Goal: Task Accomplishment & Management: Manage account settings

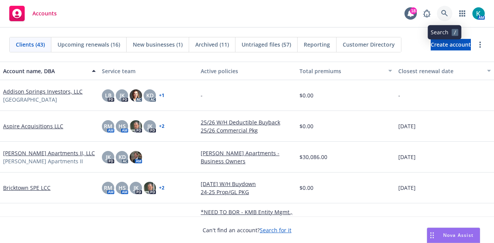
click at [445, 12] on icon at bounding box center [444, 13] width 7 height 7
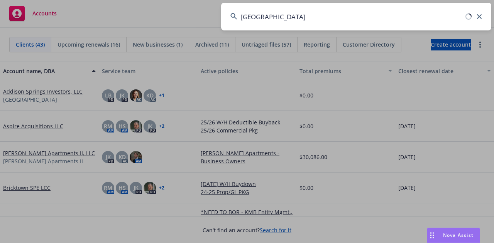
type input "[GEOGRAPHIC_DATA]"
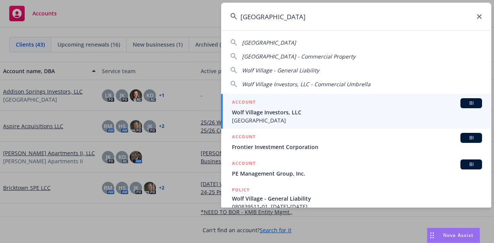
click at [283, 116] on span "Wolf Village Investors, LLC" at bounding box center [357, 112] width 250 height 8
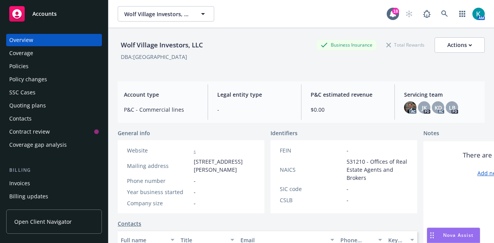
click at [74, 106] on div "Quoting plans" at bounding box center [54, 106] width 90 height 12
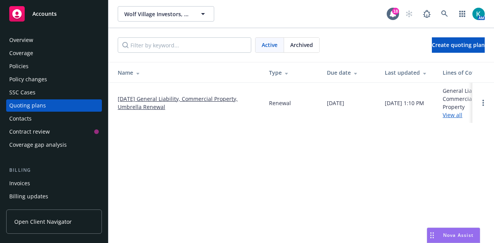
click at [150, 101] on link "[DATE] General Liability, Commercial Property, Umbrella Renewal" at bounding box center [187, 103] width 139 height 16
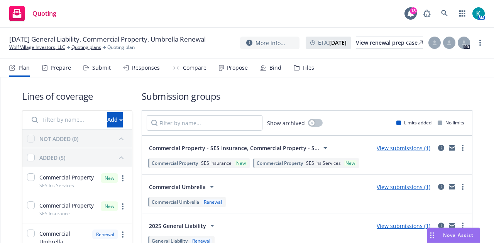
click at [420, 189] on link "View submissions (1)" at bounding box center [404, 187] width 54 height 7
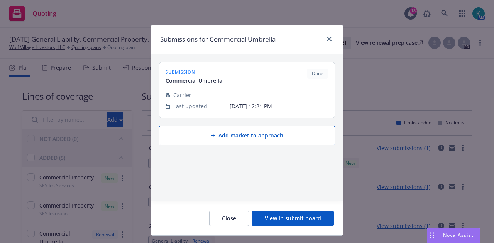
click at [293, 216] on button "View in submit board" at bounding box center [293, 218] width 82 height 15
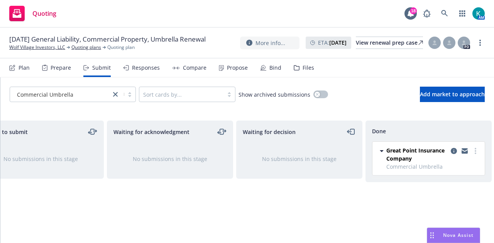
scroll to position [0, 168]
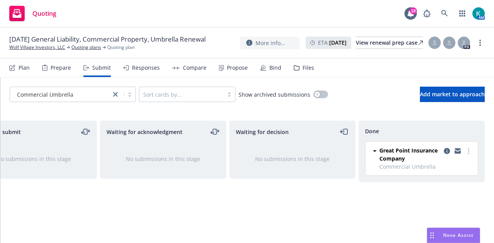
click at [269, 68] on div "Bind" at bounding box center [275, 68] width 12 height 6
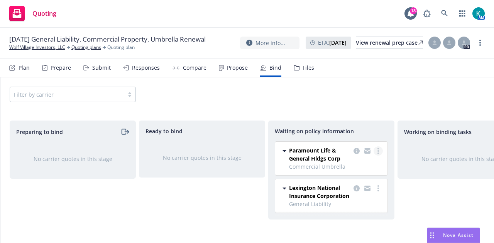
click at [378, 151] on circle "more" at bounding box center [378, 151] width 2 height 2
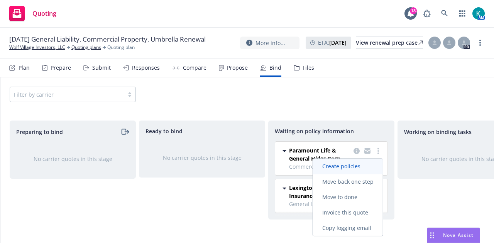
click at [368, 165] on span "Create policies" at bounding box center [341, 166] width 57 height 7
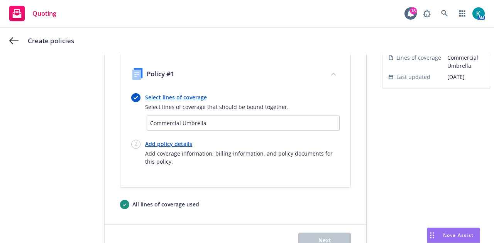
scroll to position [80, 0]
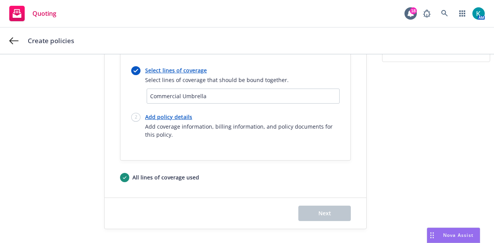
click at [175, 119] on link "Add policy details" at bounding box center [242, 117] width 194 height 8
select select "12"
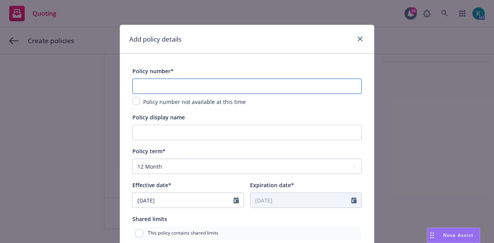
click at [188, 89] on input "text" at bounding box center [246, 86] width 229 height 15
paste input "PRP-229824000-01-2974699"
type input "PRP-229824000-01-2974699"
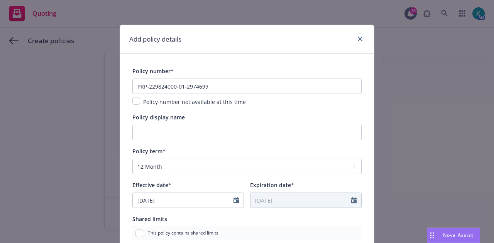
click at [190, 122] on div "Policy display name" at bounding box center [246, 127] width 229 height 28
click at [195, 133] on input "Policy display name" at bounding box center [246, 132] width 229 height 15
click at [350, 137] on input "$5m" at bounding box center [246, 132] width 229 height 15
type input "$5m"
click at [358, 149] on div "Policy term*" at bounding box center [246, 151] width 229 height 9
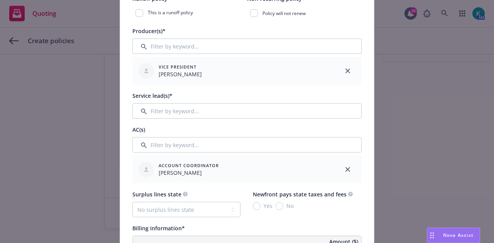
scroll to position [257, 0]
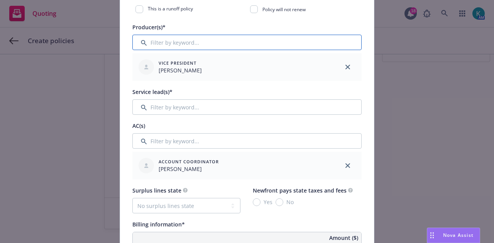
click at [249, 41] on input "Filter by keyword..." at bounding box center [246, 42] width 229 height 15
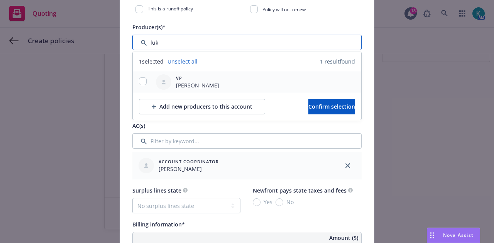
type input "luk"
click at [143, 81] on input "checkbox" at bounding box center [143, 82] width 8 height 8
checkbox input "true"
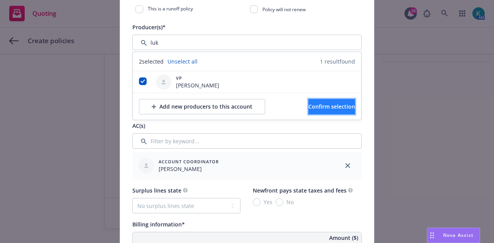
click at [314, 105] on span "Confirm selection" at bounding box center [331, 106] width 47 height 7
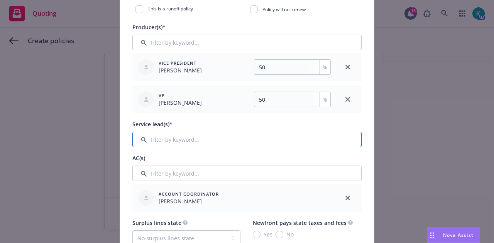
click at [262, 138] on input "Filter by keyword..." at bounding box center [246, 139] width 229 height 15
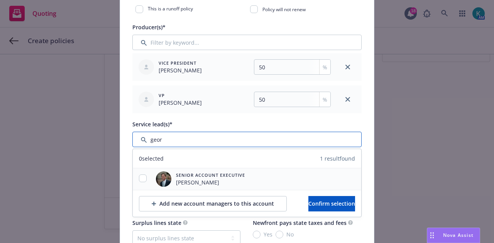
type input "geor"
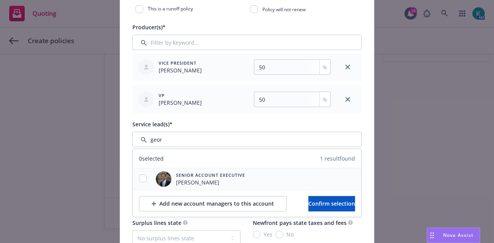
click at [134, 182] on div at bounding box center [143, 179] width 20 height 9
click at [146, 179] on div at bounding box center [143, 179] width 20 height 9
click at [140, 176] on input "checkbox" at bounding box center [143, 179] width 8 height 8
checkbox input "true"
click at [309, 203] on span "Confirm selection" at bounding box center [331, 203] width 47 height 7
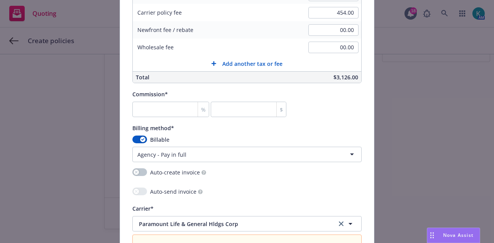
scroll to position [633, 0]
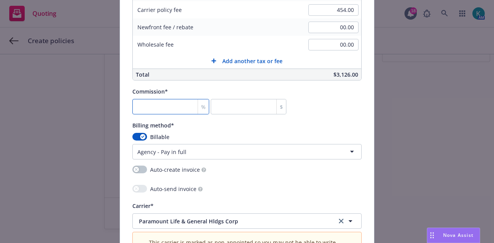
click at [159, 110] on input "number" at bounding box center [170, 106] width 77 height 15
type input "0"
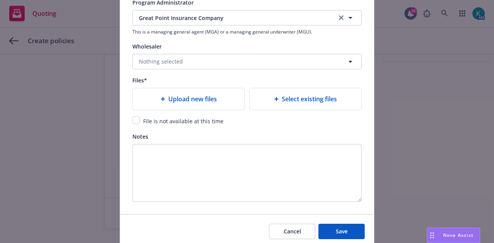
scroll to position [965, 0]
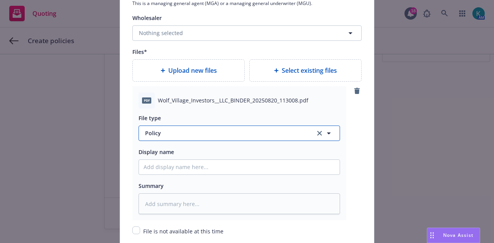
click at [183, 128] on button "Policy" at bounding box center [239, 133] width 201 height 15
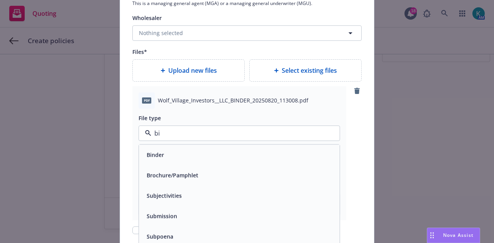
type input "bin"
click at [211, 154] on div "Binder" at bounding box center [239, 154] width 191 height 11
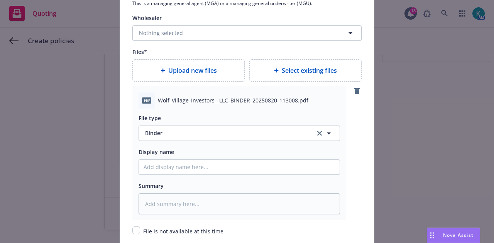
scroll to position [1104, 0]
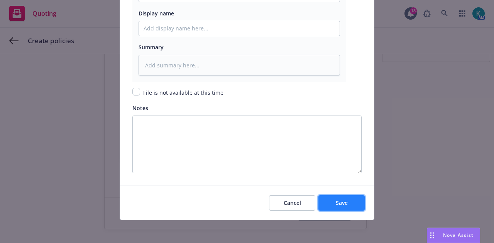
click at [321, 196] on button "Save" at bounding box center [341, 203] width 46 height 15
type textarea "x"
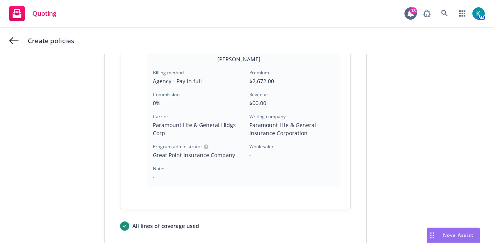
scroll to position [305, 0]
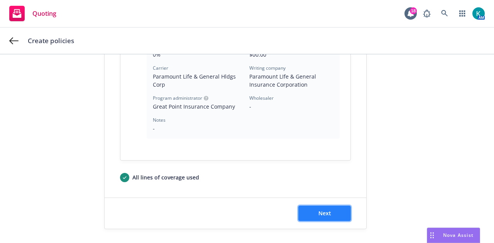
click at [323, 217] on button "Next" at bounding box center [324, 213] width 52 height 15
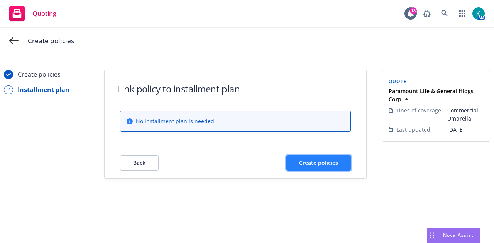
click at [333, 162] on span "Create policies" at bounding box center [318, 162] width 39 height 7
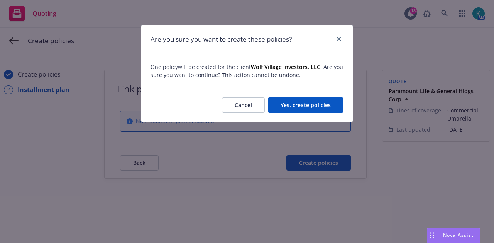
click at [325, 103] on button "Yes, create policies" at bounding box center [306, 105] width 76 height 15
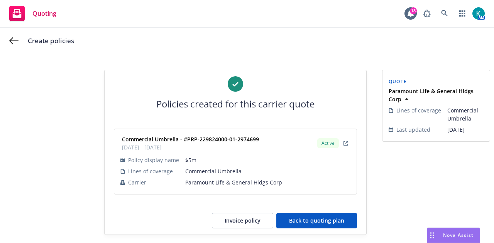
click at [320, 220] on button "Back to quoting plan" at bounding box center [316, 220] width 81 height 15
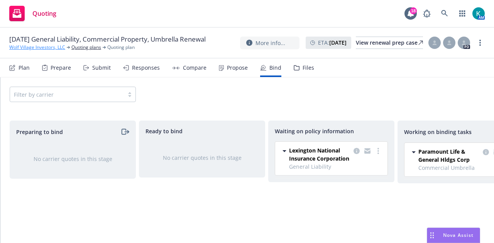
click at [35, 51] on link "Wolf Village Investors, LLC" at bounding box center [37, 47] width 56 height 7
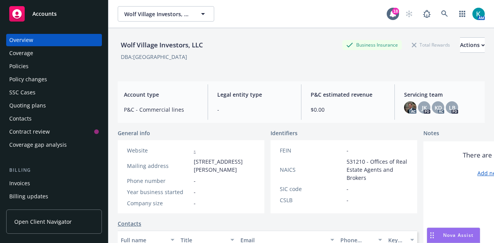
click at [68, 71] on div "Policies" at bounding box center [54, 66] width 90 height 12
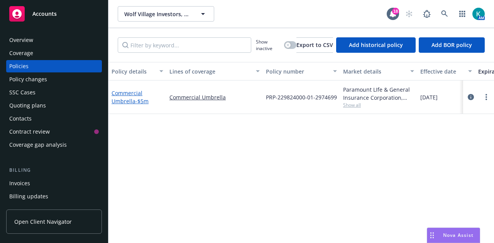
click at [136, 98] on span "- $5m" at bounding box center [141, 101] width 13 height 7
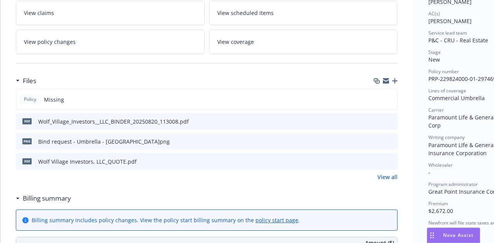
scroll to position [135, 0]
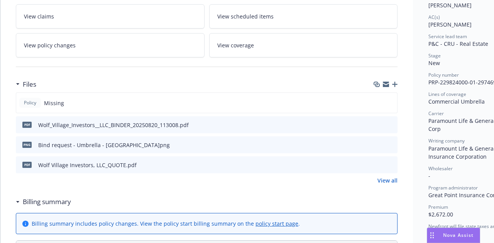
click at [396, 82] on icon "button" at bounding box center [394, 84] width 5 height 5
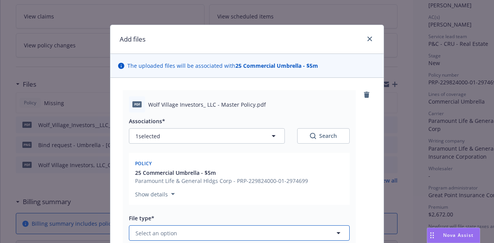
click at [229, 227] on button "Select an option" at bounding box center [239, 233] width 221 height 15
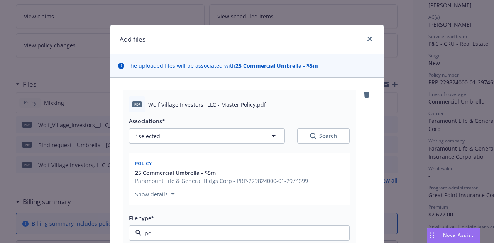
type input "poli"
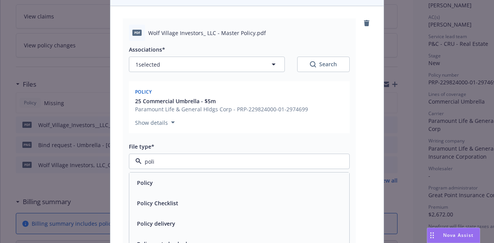
scroll to position [75, 0]
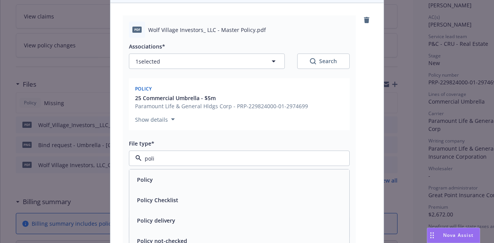
click at [247, 179] on div "Policy" at bounding box center [239, 179] width 211 height 11
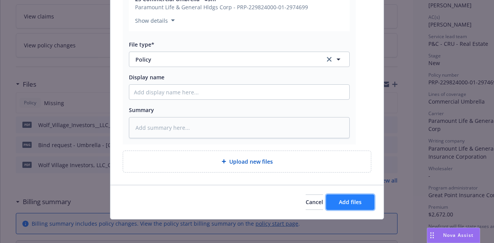
click at [360, 195] on button "Add files" at bounding box center [350, 202] width 48 height 15
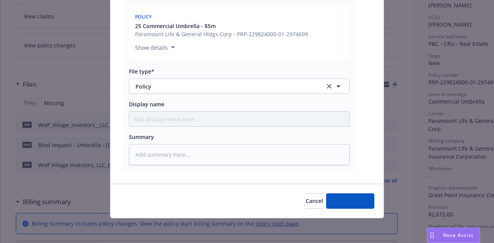
scroll to position [146, 0]
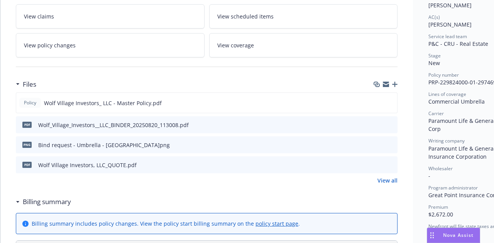
click at [396, 81] on div at bounding box center [386, 84] width 24 height 6
click at [396, 85] on icon "button" at bounding box center [394, 84] width 5 height 5
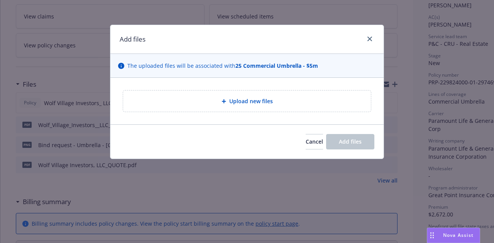
type textarea "x"
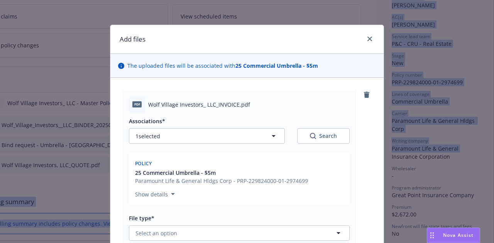
drag, startPoint x: 488, startPoint y: 107, endPoint x: 490, endPoint y: 176, distance: 68.4
click at [490, 176] on div "Policy Commercial Umbrella - $5m Add internal notes here... View claims View sc…" at bounding box center [247, 121] width 494 height 243
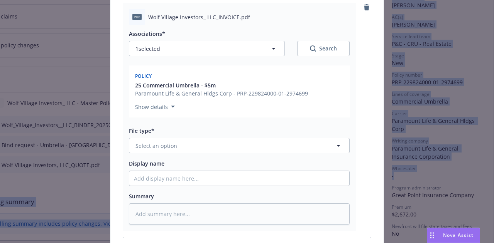
scroll to position [125, 0]
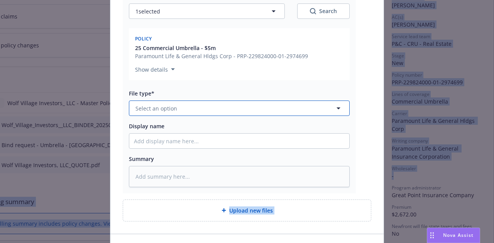
click at [292, 111] on button "Select an option" at bounding box center [239, 108] width 221 height 15
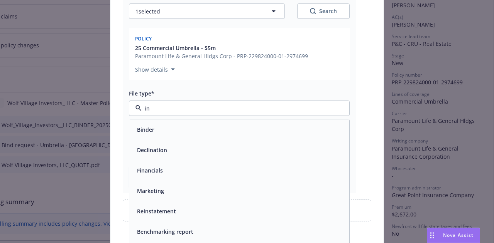
type input "inv"
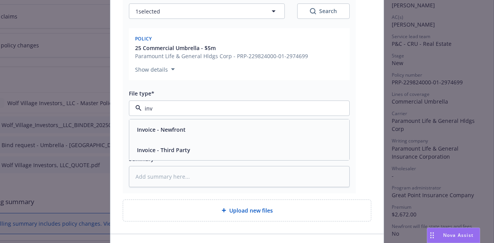
click at [266, 148] on div "Invoice - Third Party" at bounding box center [239, 150] width 211 height 11
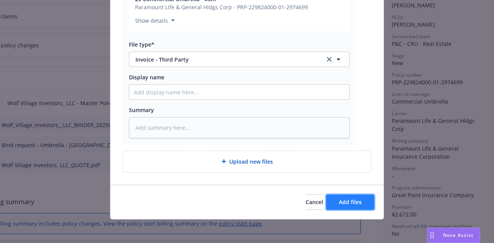
click at [350, 201] on span "Add files" at bounding box center [350, 202] width 23 height 7
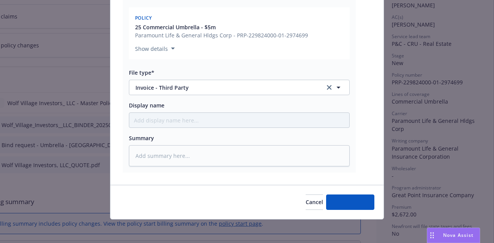
type textarea "x"
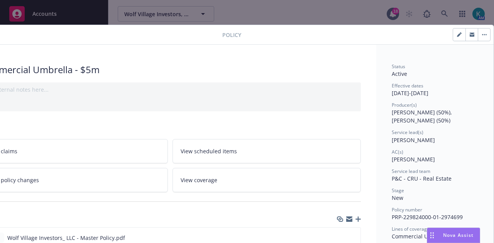
scroll to position [0, 0]
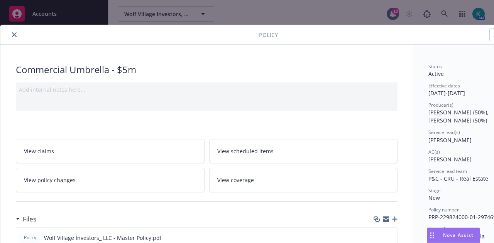
click at [15, 34] on icon "close" at bounding box center [14, 34] width 5 height 5
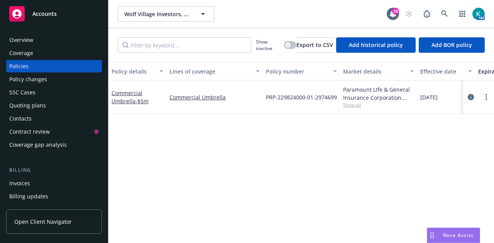
click at [78, 108] on div "Quoting plans" at bounding box center [54, 106] width 90 height 12
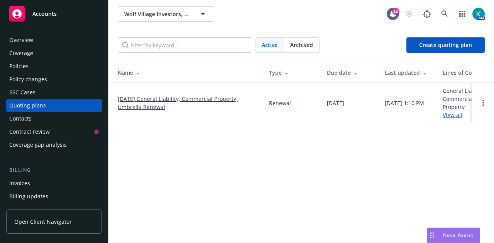
click at [159, 98] on link "[DATE] General Liability, Commercial Property, Umbrella Renewal" at bounding box center [187, 103] width 139 height 16
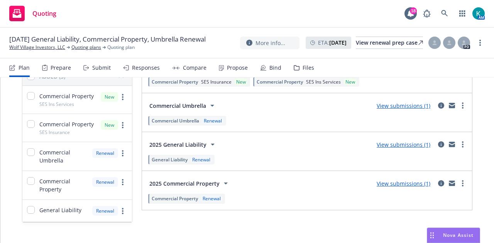
scroll to position [93, 0]
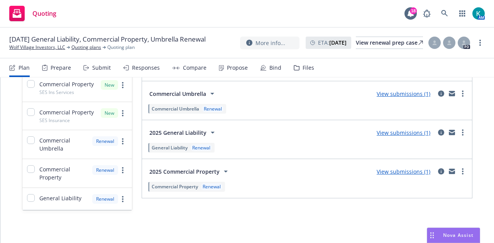
click at [402, 133] on link "View submissions (1)" at bounding box center [404, 132] width 54 height 7
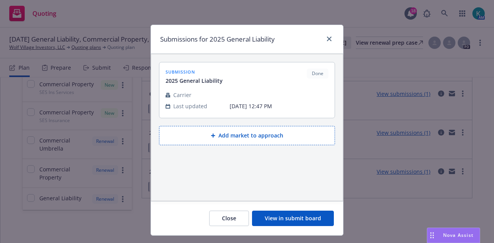
click at [303, 221] on button "View in submit board" at bounding box center [293, 218] width 82 height 15
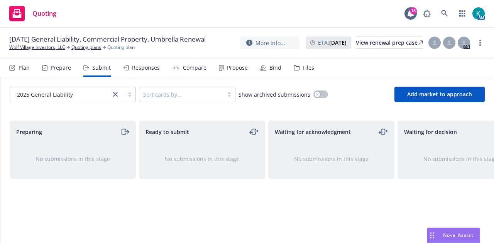
click at [269, 71] on div "Bind" at bounding box center [275, 68] width 12 height 6
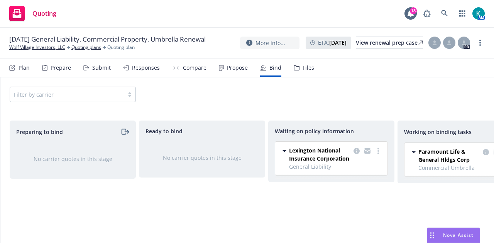
scroll to position [0, 73]
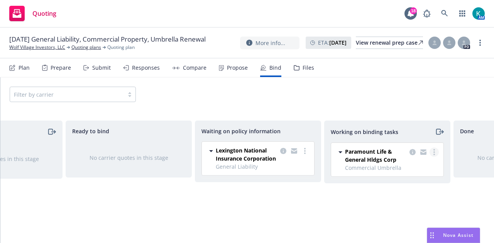
click at [432, 151] on link "more" at bounding box center [433, 152] width 9 height 9
click at [417, 182] on span "Move to done" at bounding box center [396, 182] width 54 height 7
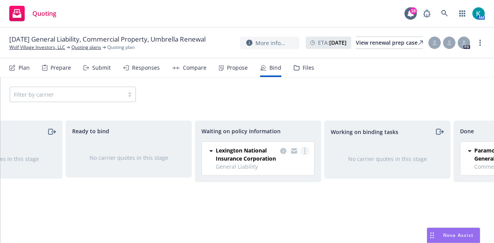
click at [304, 152] on icon "more" at bounding box center [305, 151] width 2 height 6
click at [297, 166] on link "Create policies" at bounding box center [274, 166] width 70 height 15
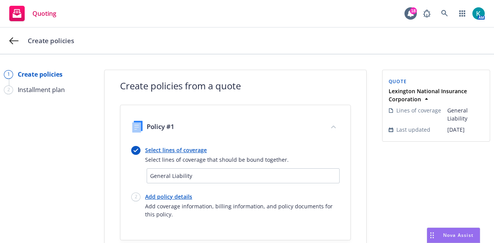
click at [183, 196] on link "Add policy details" at bounding box center [242, 197] width 194 height 8
select select "12"
select select "CA"
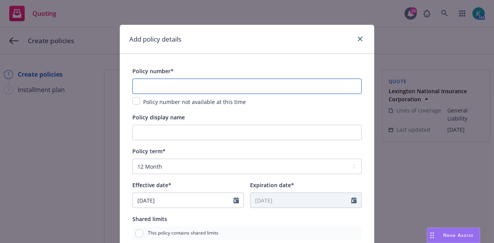
click at [272, 79] on input "text" at bounding box center [246, 86] width 229 height 15
click at [135, 100] on input "checkbox" at bounding box center [136, 101] width 8 height 8
checkbox input "true"
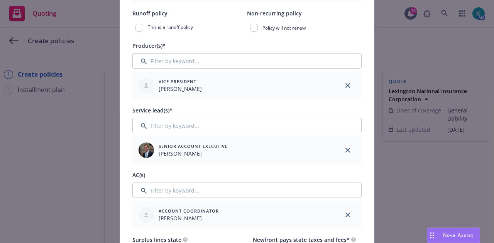
scroll to position [242, 0]
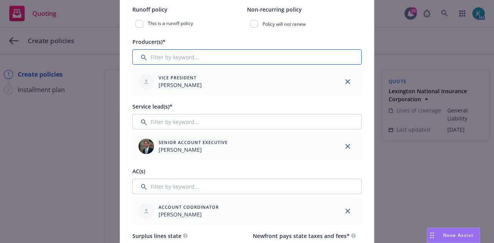
click at [292, 60] on input "Filter by keyword..." at bounding box center [246, 56] width 229 height 15
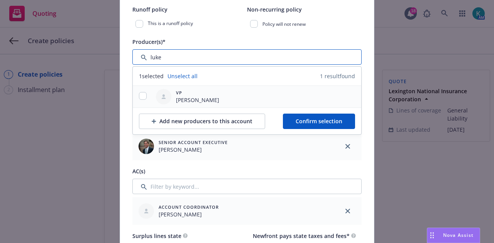
type input "luke"
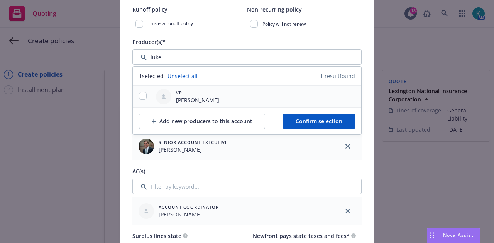
click at [146, 93] on div at bounding box center [143, 96] width 20 height 9
click at [140, 96] on input "checkbox" at bounding box center [143, 96] width 8 height 8
checkbox input "true"
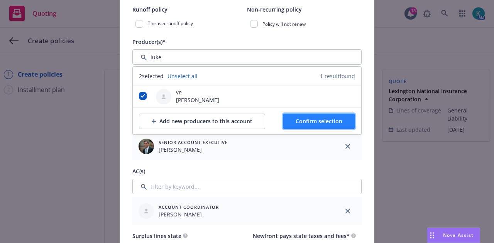
click at [325, 120] on span "Confirm selection" at bounding box center [319, 121] width 47 height 7
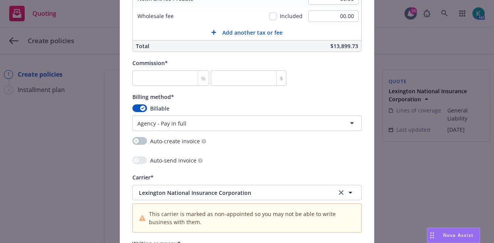
scroll to position [685, 0]
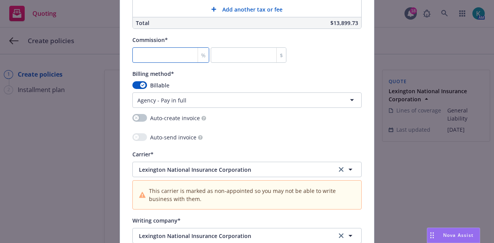
click at [173, 53] on input "number" at bounding box center [170, 54] width 77 height 15
type input "0"
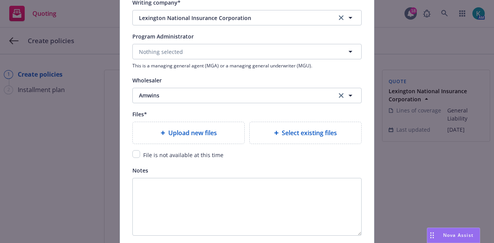
scroll to position [910, 0]
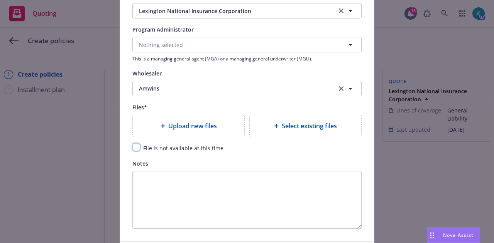
click at [134, 144] on input "checkbox" at bounding box center [136, 148] width 8 height 8
checkbox input "true"
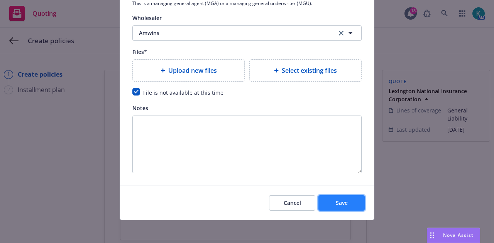
click at [339, 199] on span "Save" at bounding box center [342, 202] width 12 height 7
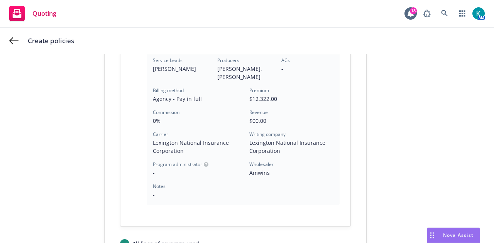
scroll to position [289, 0]
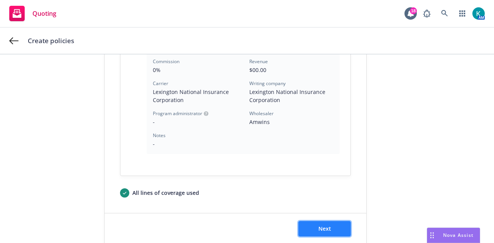
click at [321, 225] on span "Next" at bounding box center [324, 228] width 13 height 7
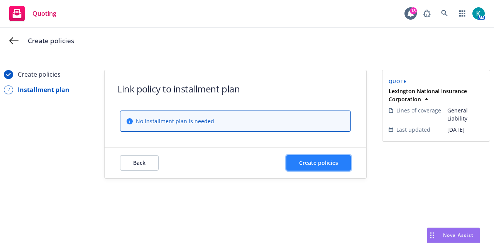
click at [331, 162] on span "Create policies" at bounding box center [318, 162] width 39 height 7
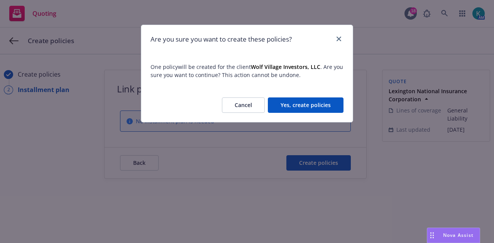
click at [314, 106] on button "Yes, create policies" at bounding box center [306, 105] width 76 height 15
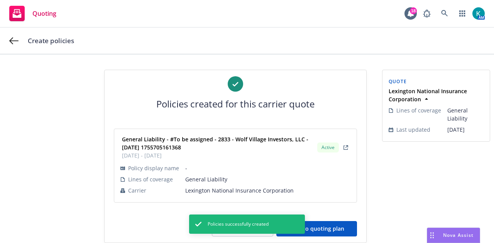
scroll to position [15, 0]
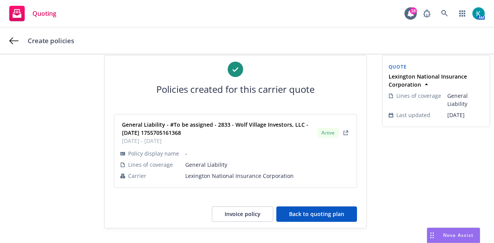
click at [338, 216] on button "Back to quoting plan" at bounding box center [316, 214] width 81 height 15
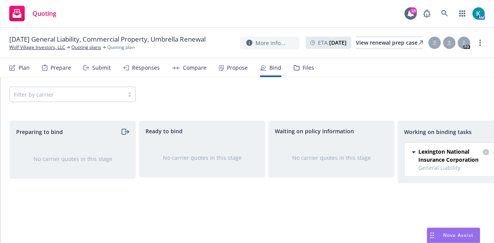
scroll to position [0, 147]
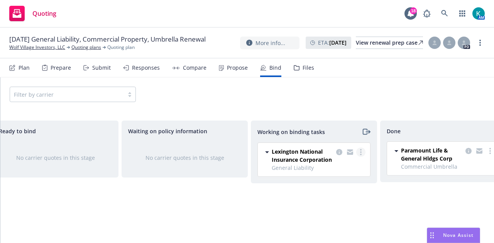
click at [362, 153] on link "more" at bounding box center [360, 152] width 9 height 9
click at [347, 184] on span "Move to done" at bounding box center [322, 182] width 54 height 7
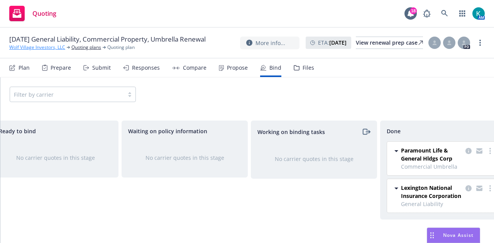
click at [55, 51] on link "Wolf Village Investors, LLC" at bounding box center [37, 47] width 56 height 7
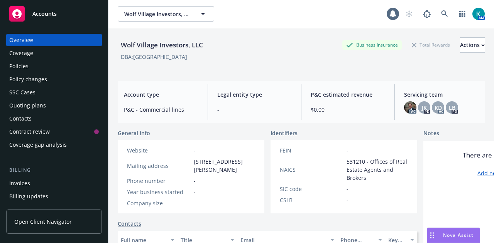
click at [57, 66] on div "Policies" at bounding box center [54, 66] width 90 height 12
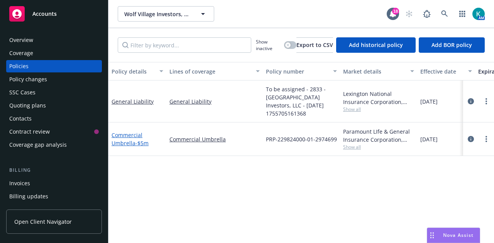
click at [142, 140] on span "- $5m" at bounding box center [141, 143] width 13 height 7
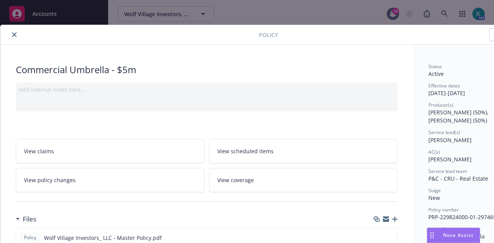
click at [395, 218] on icon "button" at bounding box center [394, 219] width 5 height 5
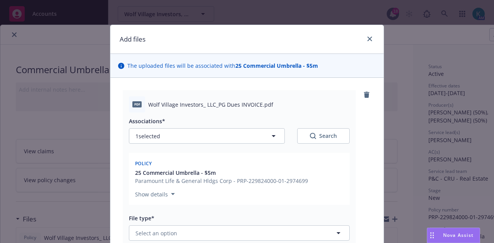
scroll to position [130, 0]
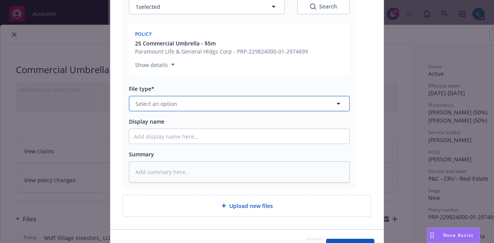
click at [246, 105] on button "Select an option" at bounding box center [239, 103] width 221 height 15
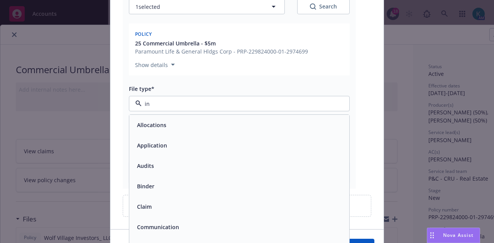
type input "inv"
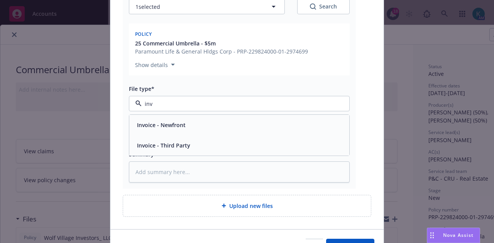
click at [237, 144] on div "Invoice - Third Party" at bounding box center [239, 145] width 211 height 11
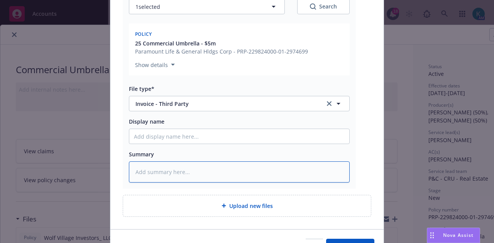
click at [237, 162] on textarea at bounding box center [239, 172] width 221 height 21
type textarea "x"
type textarea "P"
type textarea "x"
type textarea "PG"
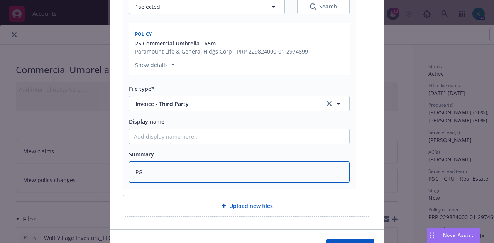
type textarea "x"
type textarea "PG"
type textarea "x"
type textarea "PG D"
type textarea "x"
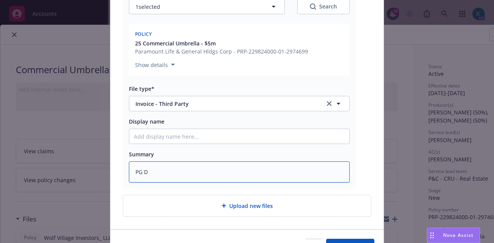
type textarea "PG Du"
type textarea "x"
type textarea "PG Due"
type textarea "x"
type textarea "PG Dues"
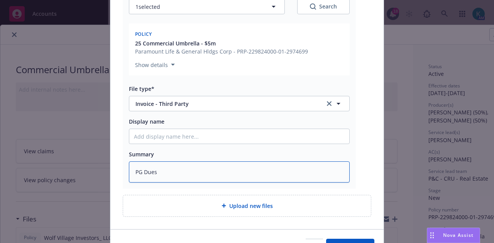
type textarea "x"
type textarea "PG Dues"
type textarea "x"
type textarea "PG Dues I"
type textarea "x"
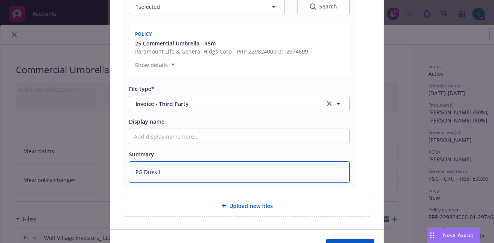
type textarea "PG Dues In"
type textarea "x"
type textarea "PG Dues Inv"
type textarea "x"
type textarea "PG Dues Invo"
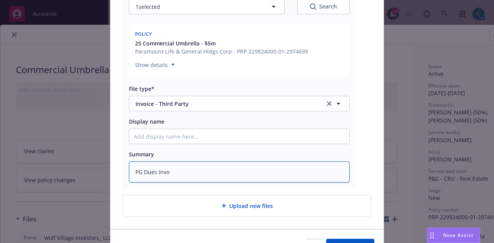
type textarea "x"
type textarea "PG Dues Invoi"
type textarea "x"
type textarea "PG Dues Invoic"
type textarea "x"
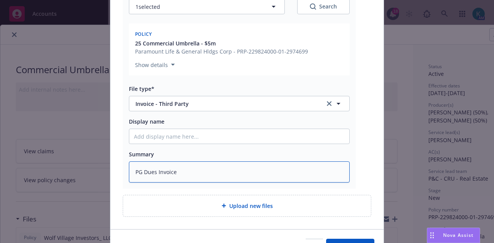
scroll to position [174, 0]
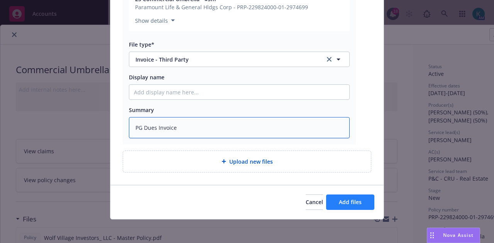
type textarea "PG Dues Invoice"
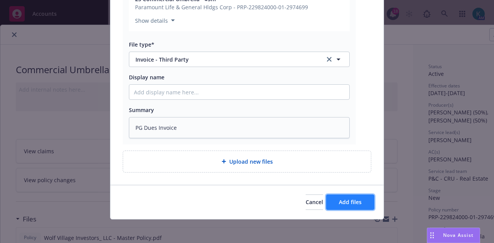
click at [342, 204] on span "Add files" at bounding box center [350, 202] width 23 height 7
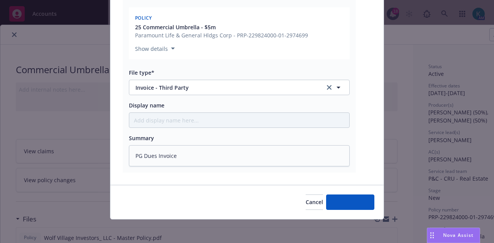
type textarea "x"
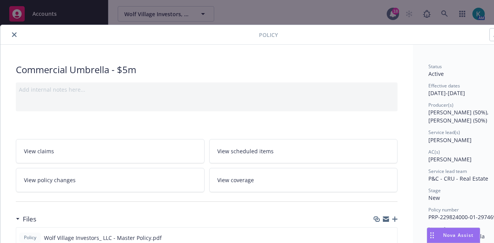
click at [12, 35] on icon "close" at bounding box center [14, 34] width 5 height 5
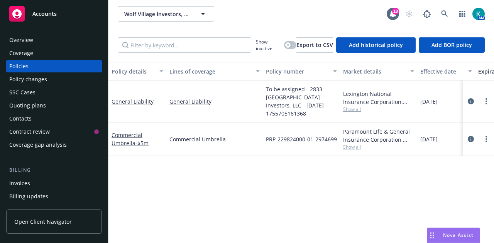
click at [63, 106] on div "Quoting plans" at bounding box center [54, 106] width 90 height 12
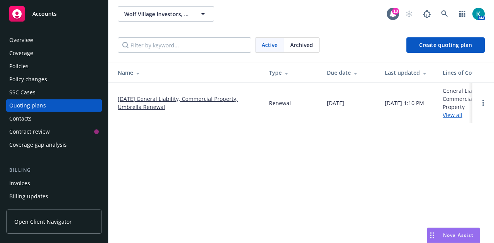
click at [147, 105] on link "[DATE] General Liability, Commercial Property, Umbrella Renewal" at bounding box center [187, 103] width 139 height 16
